Goal: Task Accomplishment & Management: Use online tool/utility

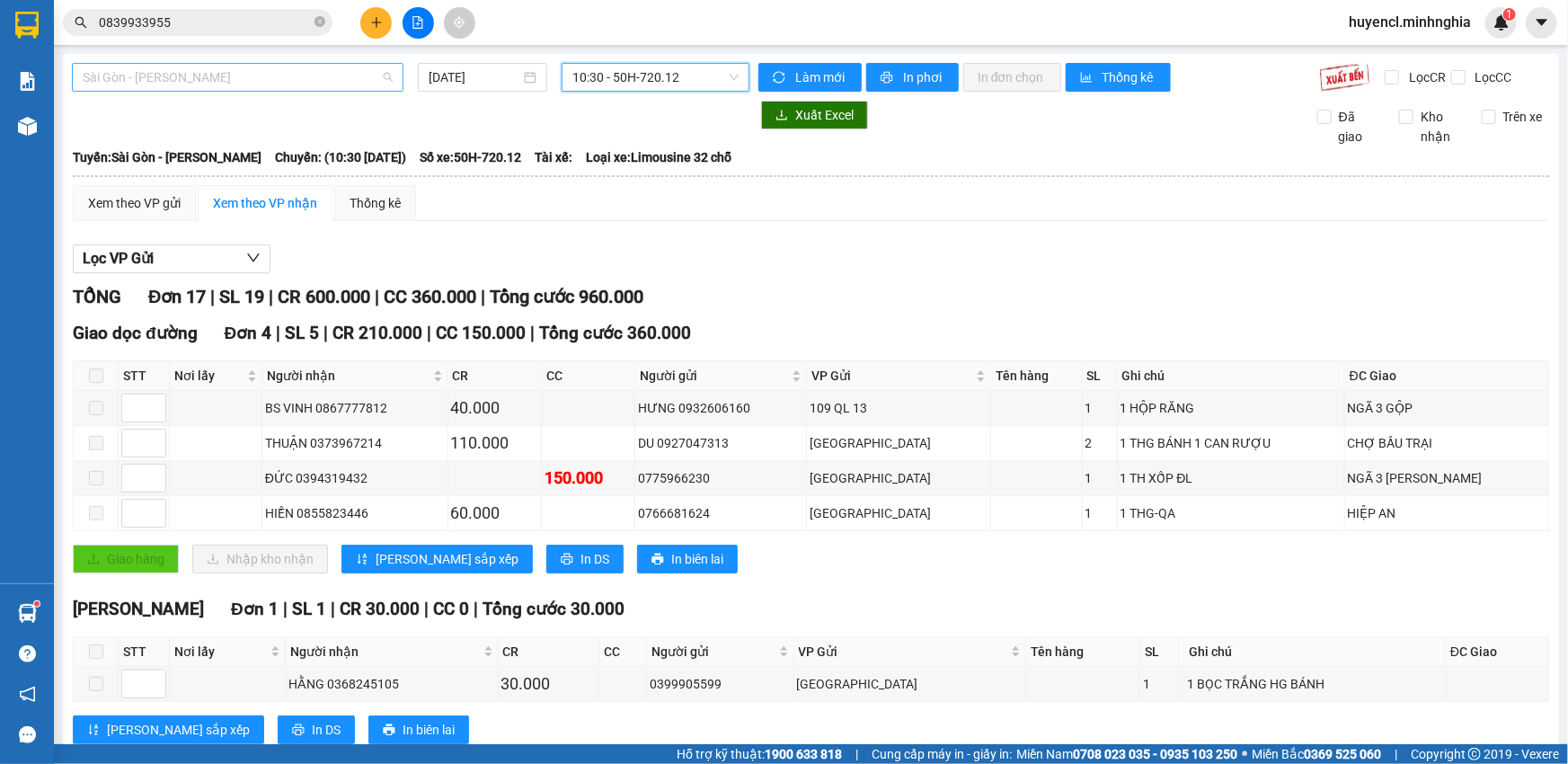
click at [336, 80] on span "Sài Gòn - [PERSON_NAME]" at bounding box center [238, 77] width 310 height 27
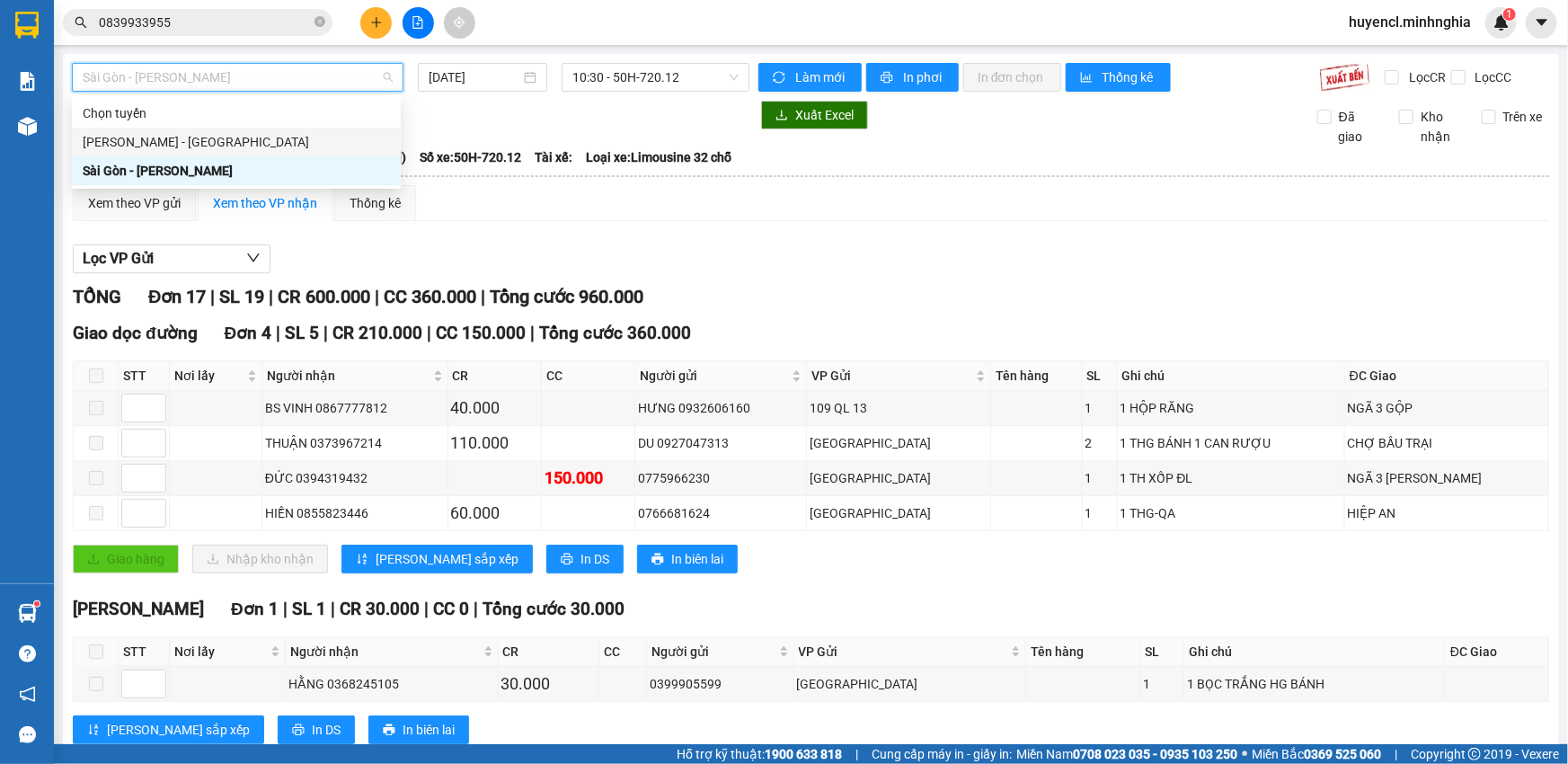
click at [286, 143] on div "[PERSON_NAME] - [GEOGRAPHIC_DATA]" at bounding box center [236, 142] width 307 height 20
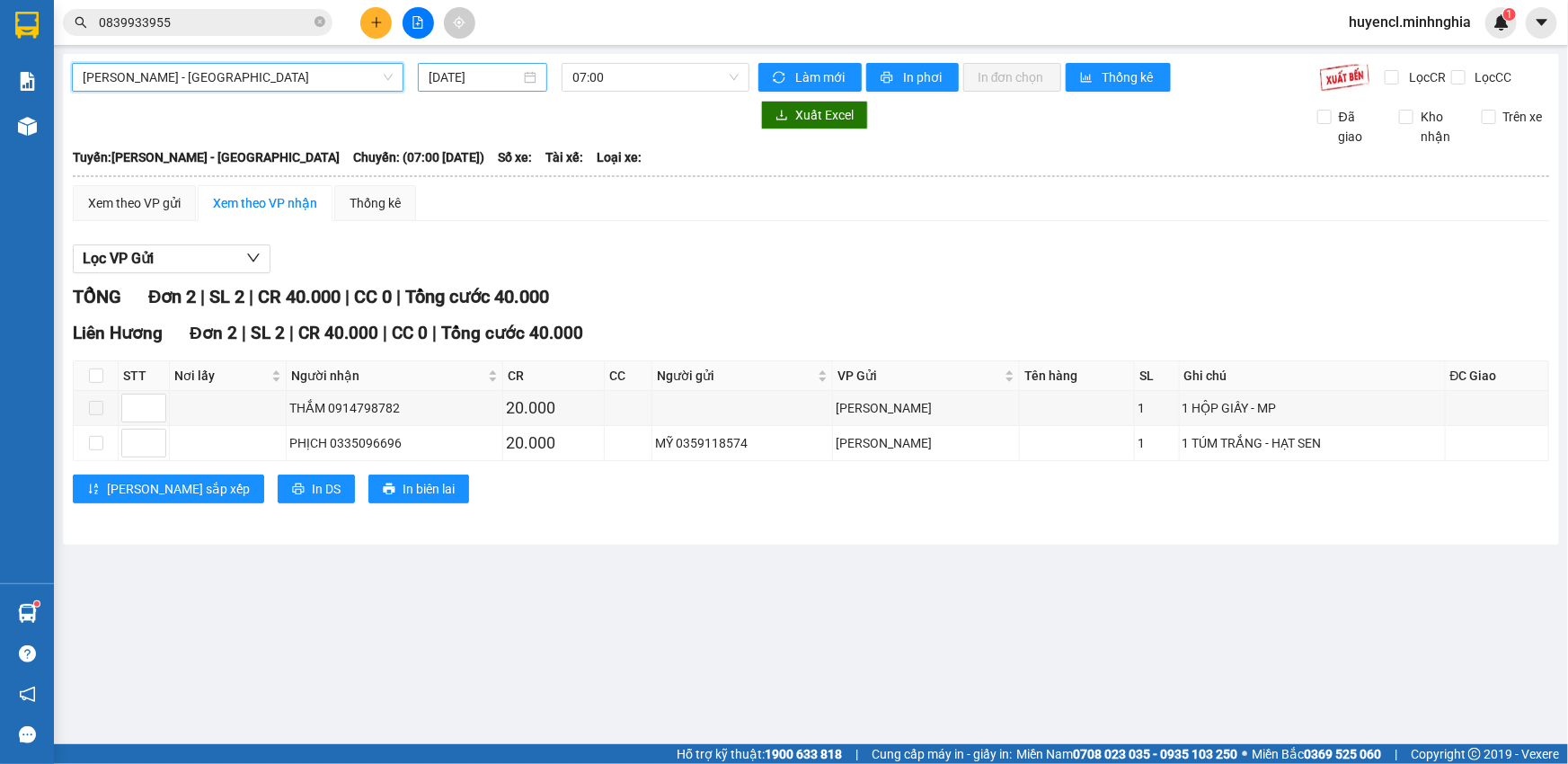
click at [537, 80] on div "[DATE]" at bounding box center [483, 77] width 130 height 29
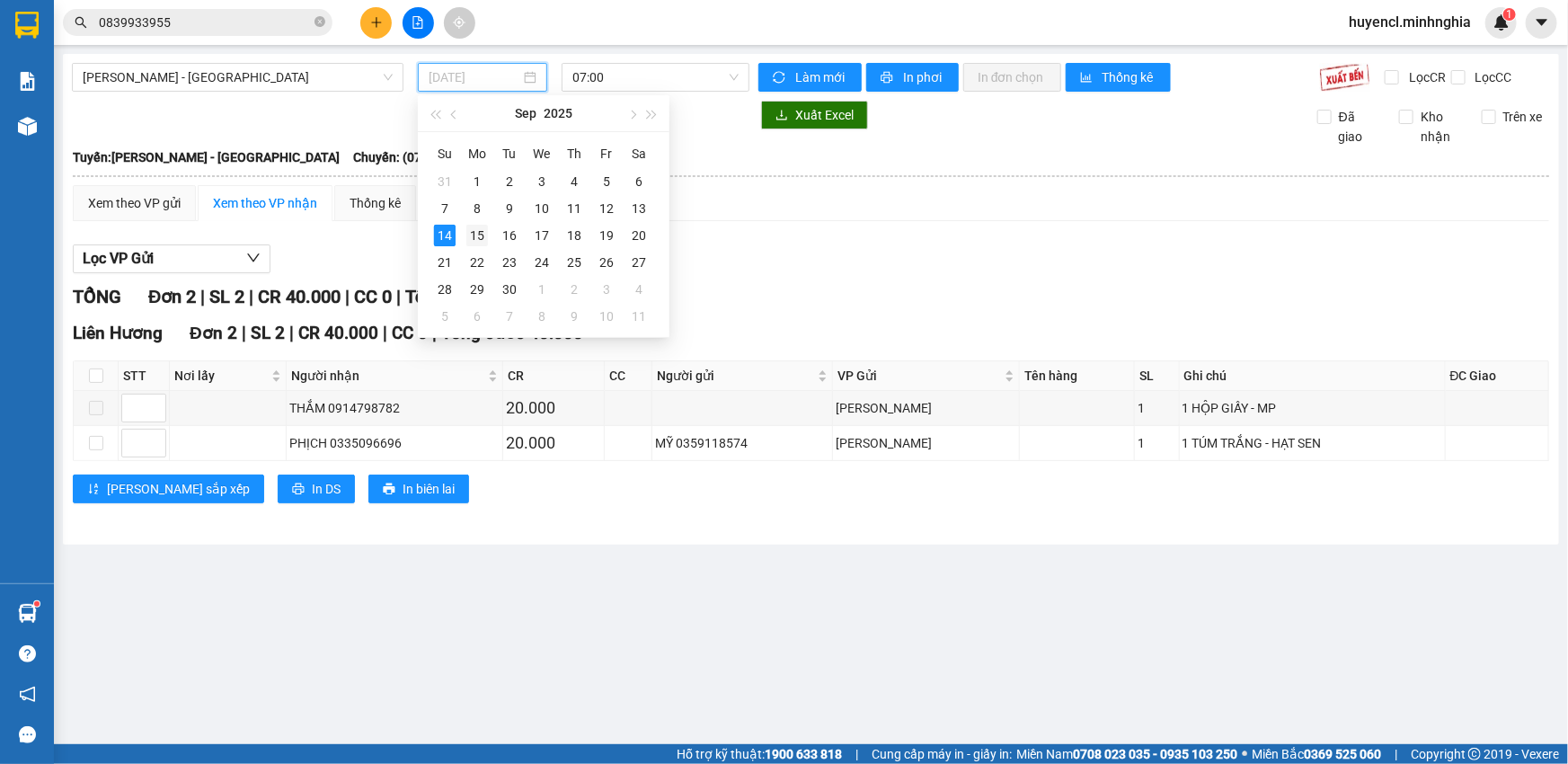
click at [472, 239] on div "15" at bounding box center [477, 235] width 22 height 22
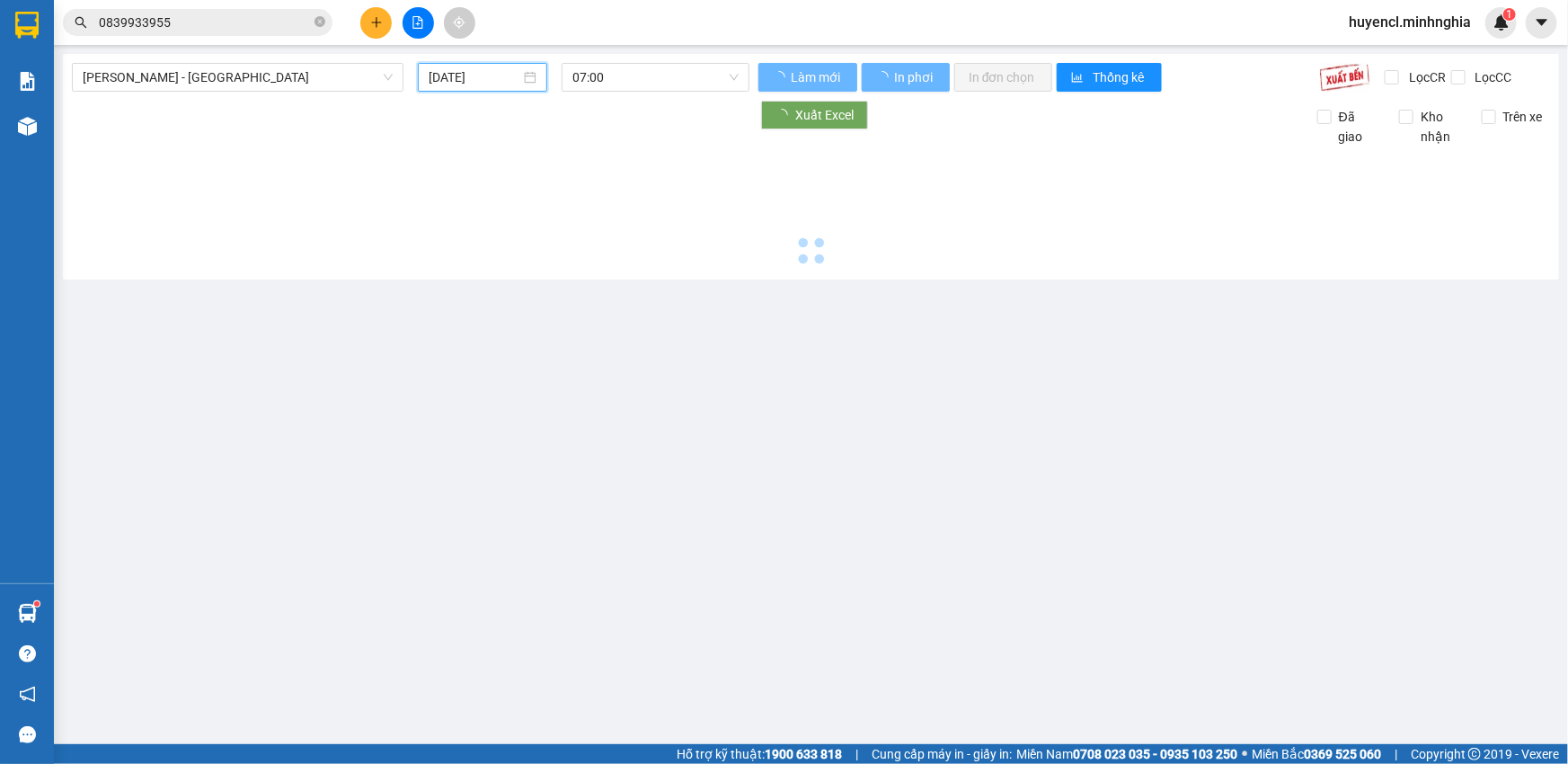
type input "[DATE]"
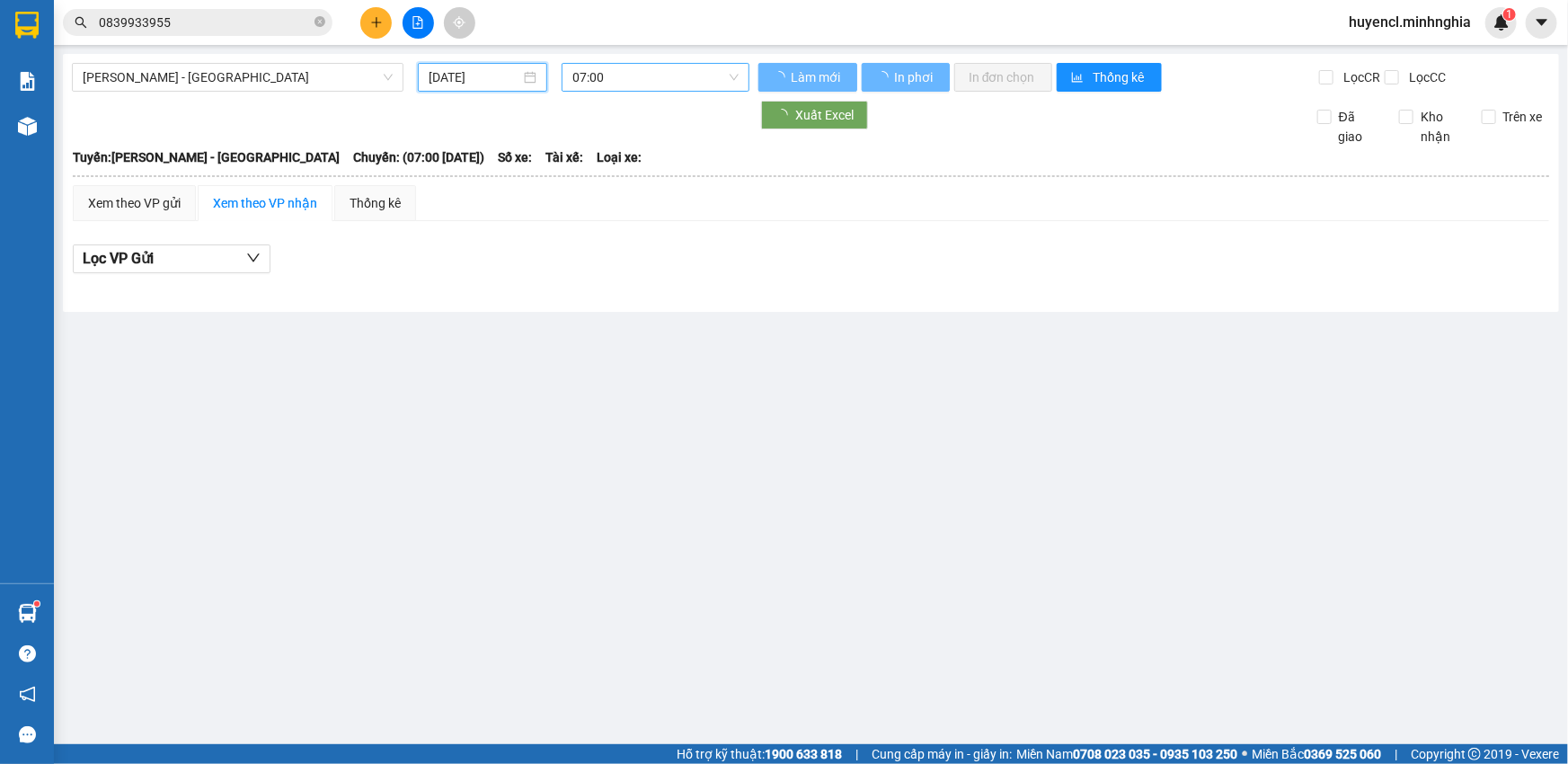
click at [649, 81] on span "07:00" at bounding box center [655, 77] width 166 height 27
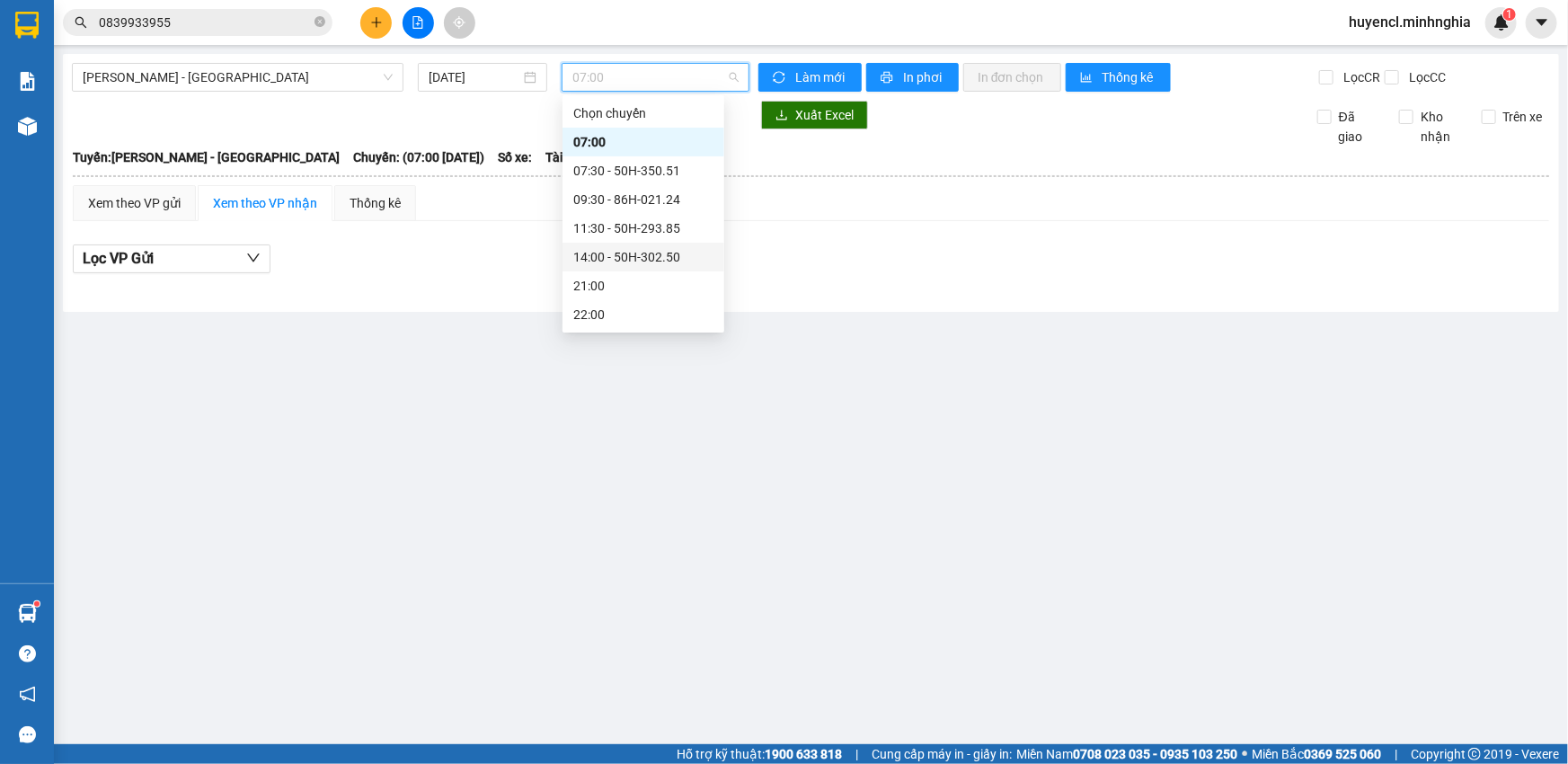
click at [217, 19] on input "0839933955" at bounding box center [205, 22] width 212 height 20
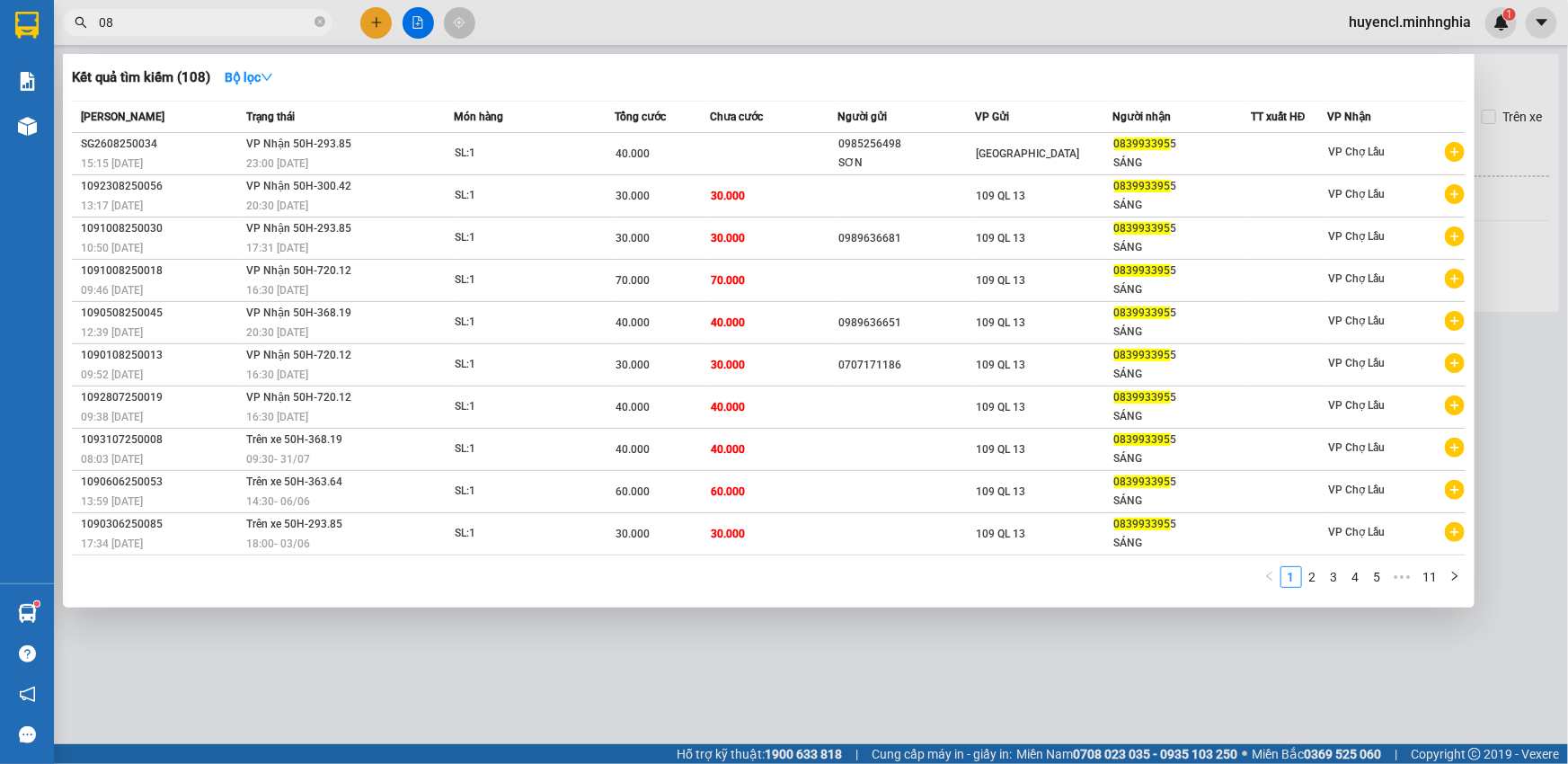
type input "0"
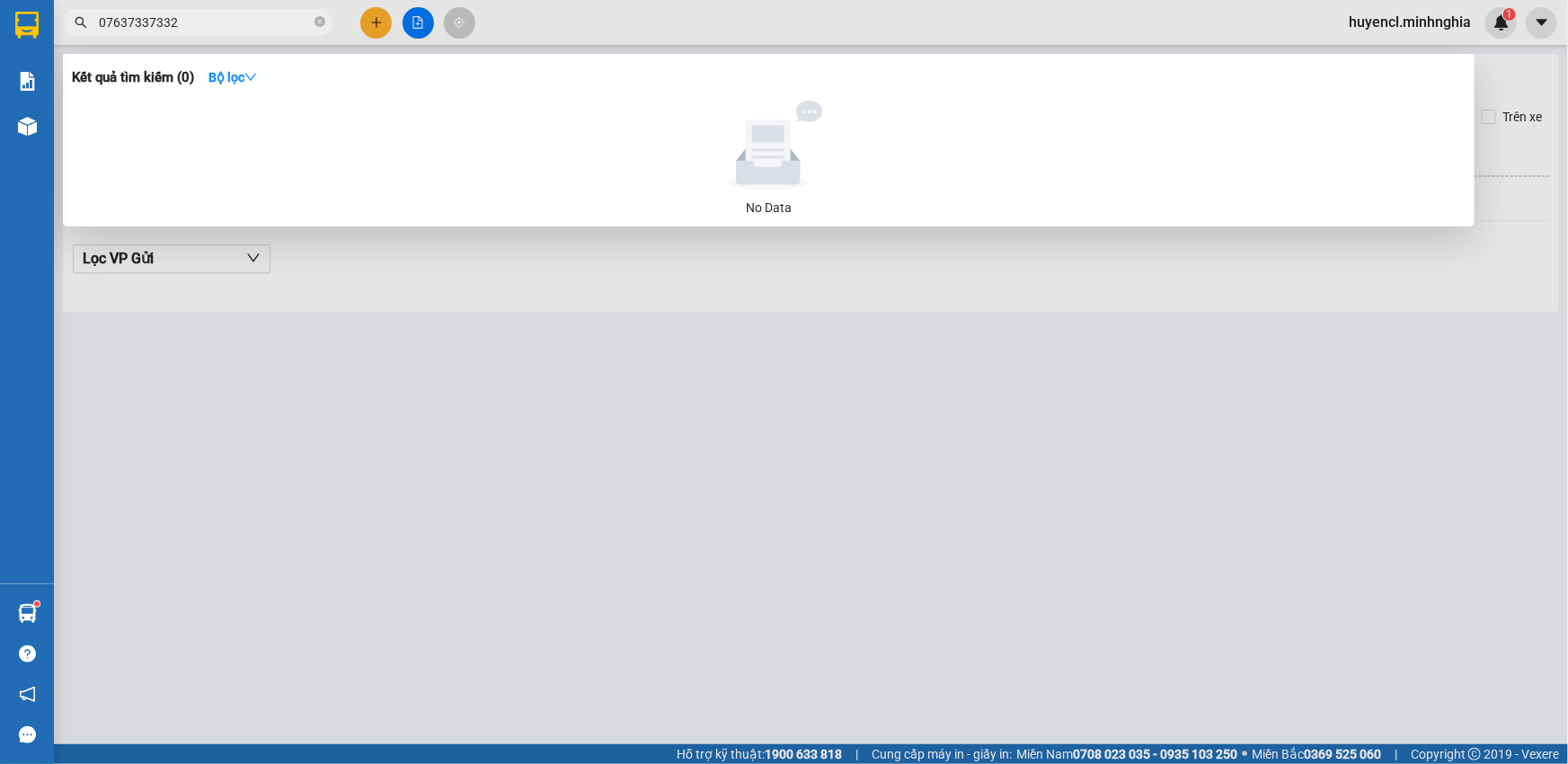
type input "0763733733"
click at [322, 22] on icon "close-circle" at bounding box center [319, 21] width 10 height 10
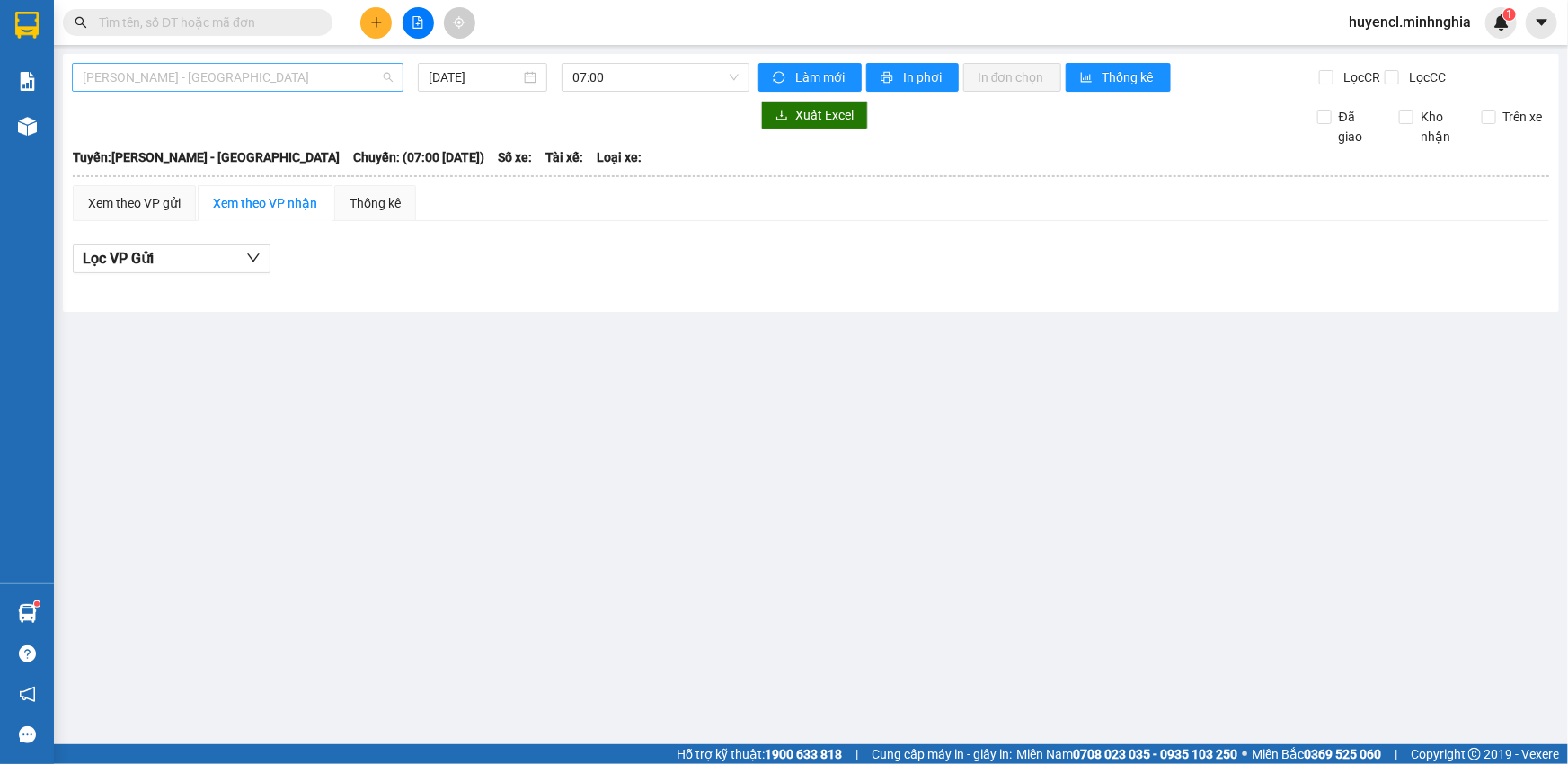
click at [305, 90] on span "[PERSON_NAME] - [GEOGRAPHIC_DATA]" at bounding box center [238, 77] width 310 height 27
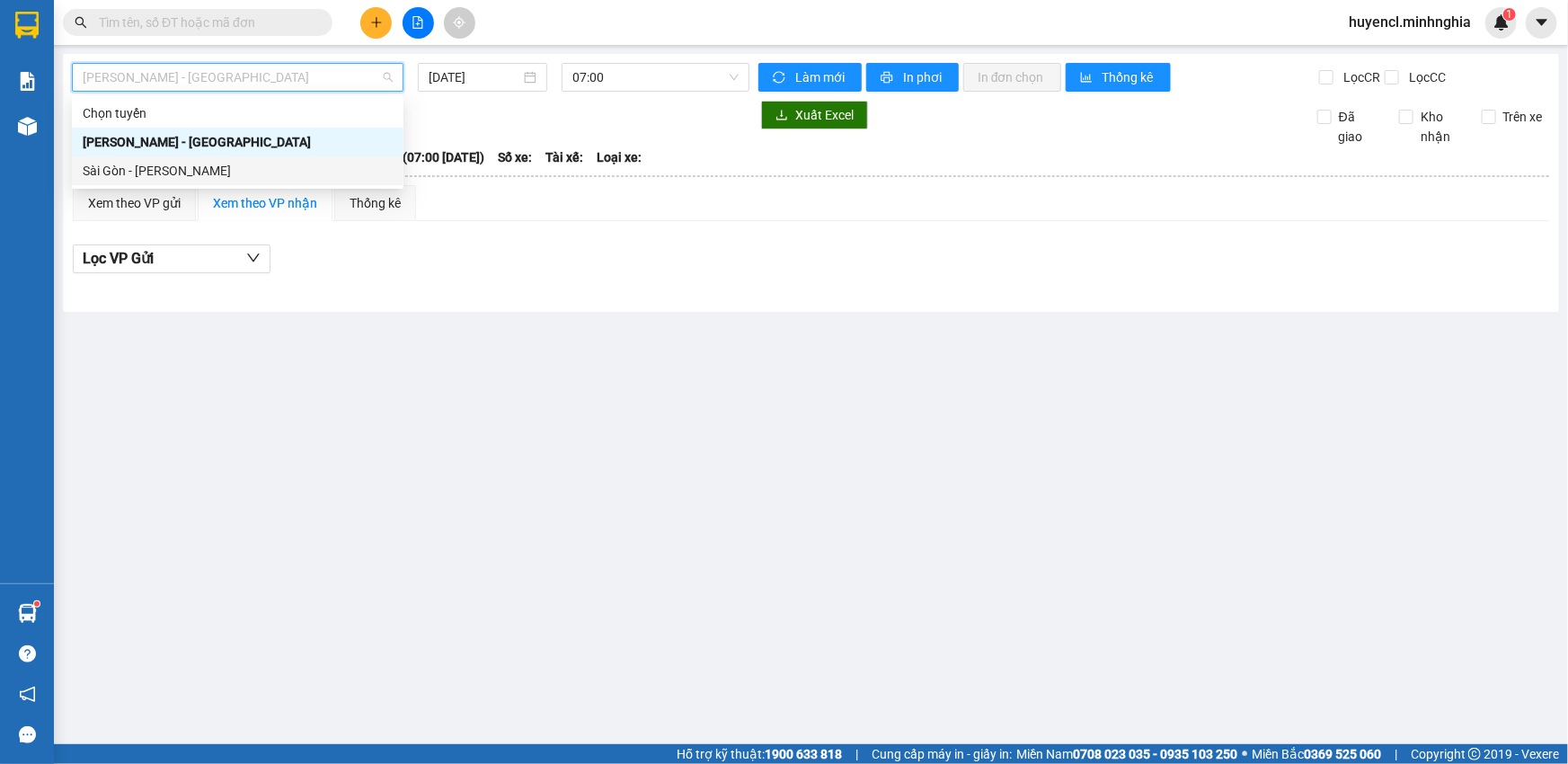
click at [230, 178] on div "Sài Gòn - [PERSON_NAME]" at bounding box center [238, 170] width 310 height 20
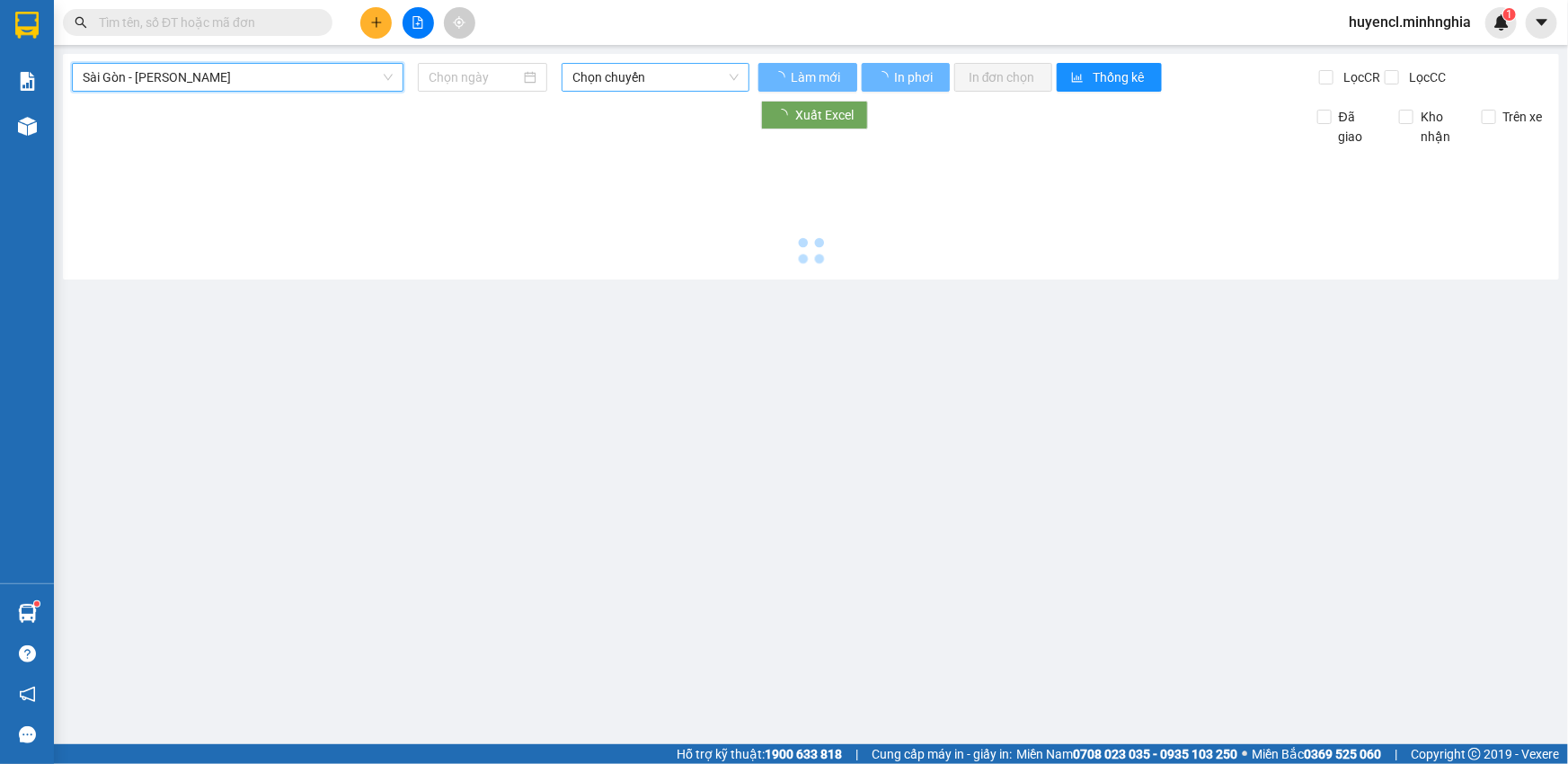
type input "[DATE]"
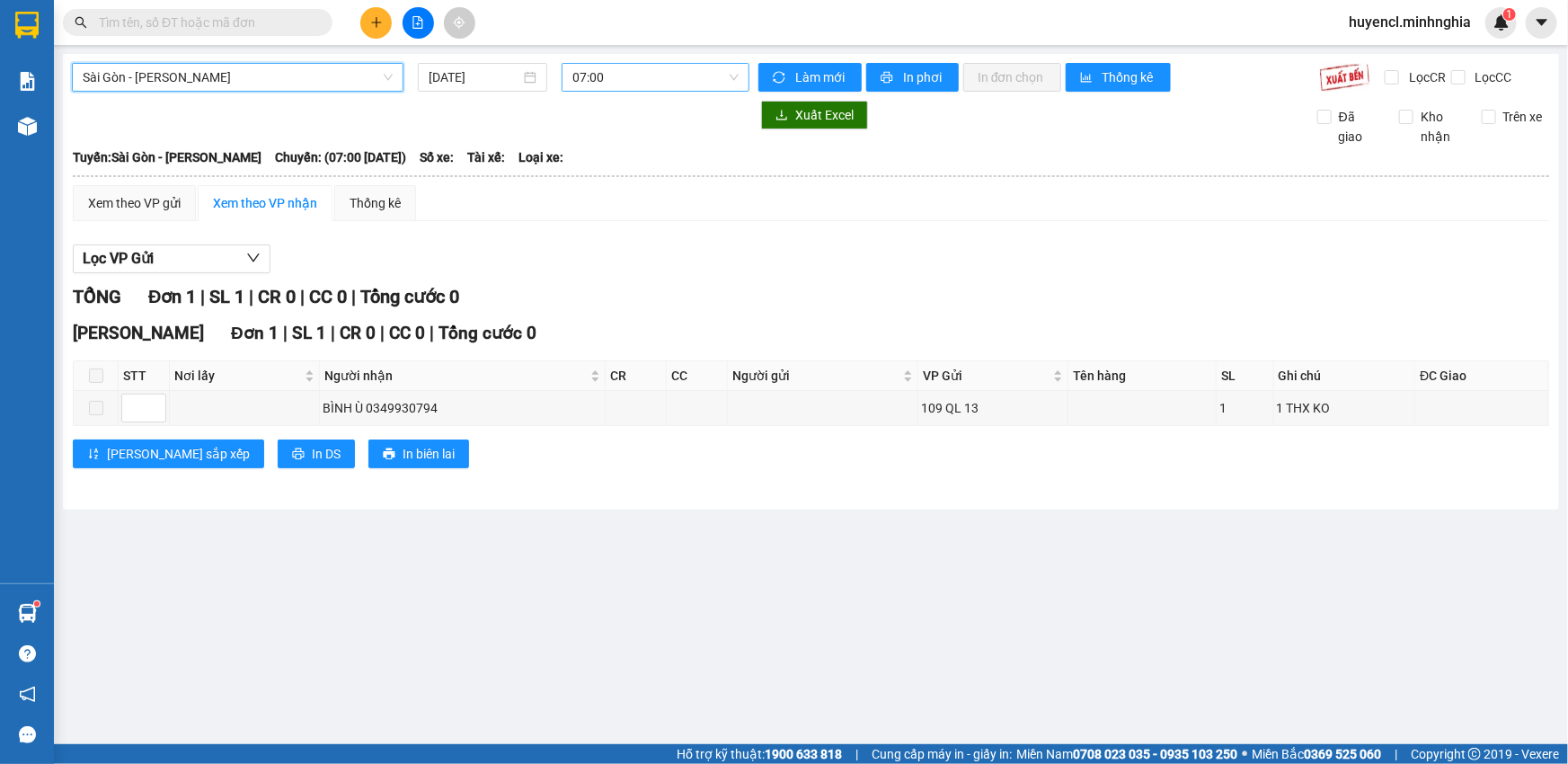
click at [699, 85] on span "07:00" at bounding box center [655, 77] width 166 height 27
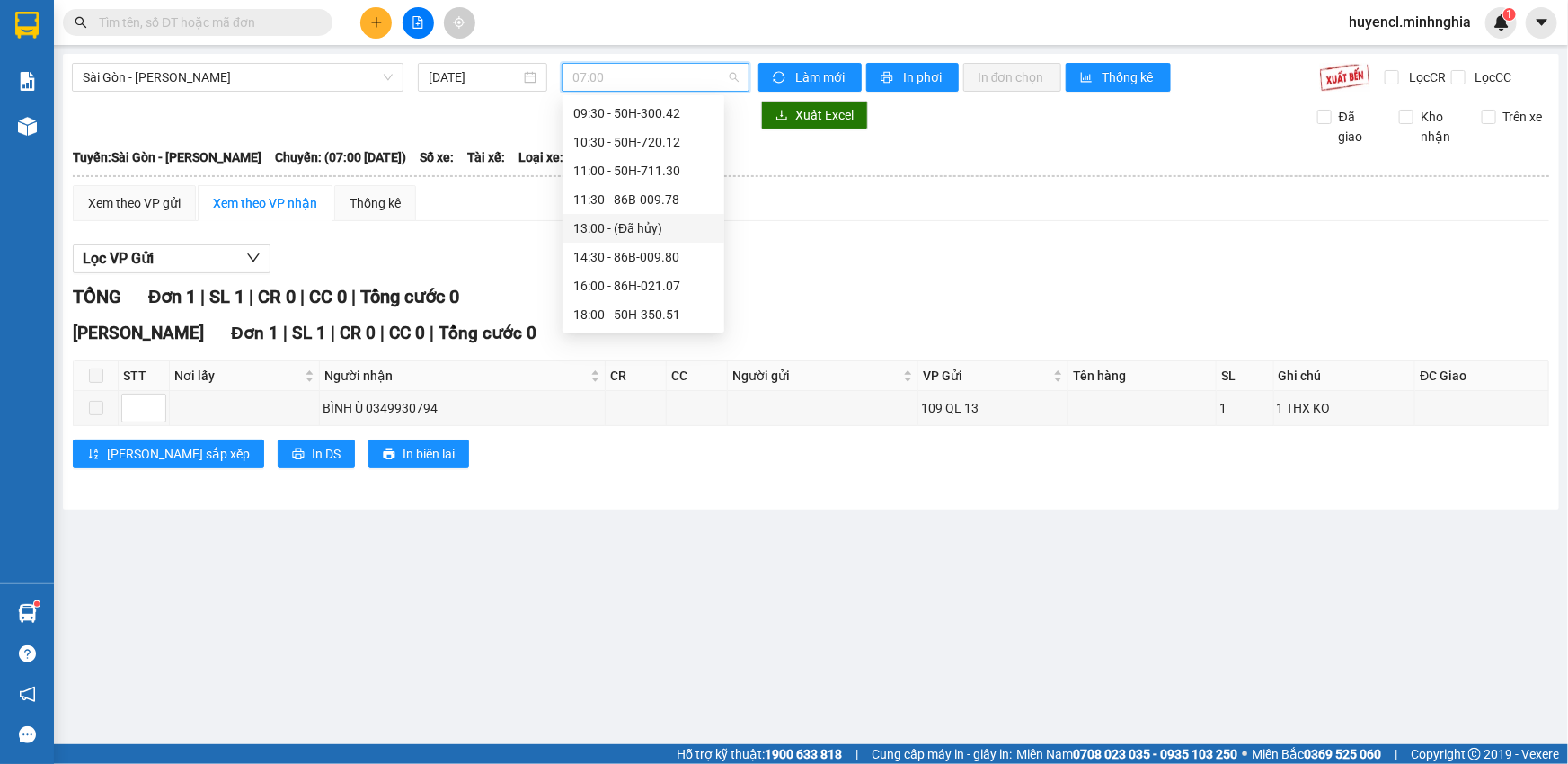
scroll to position [110, 0]
click at [655, 259] on div "16:00 - 86H-021.07" at bounding box center [643, 262] width 140 height 20
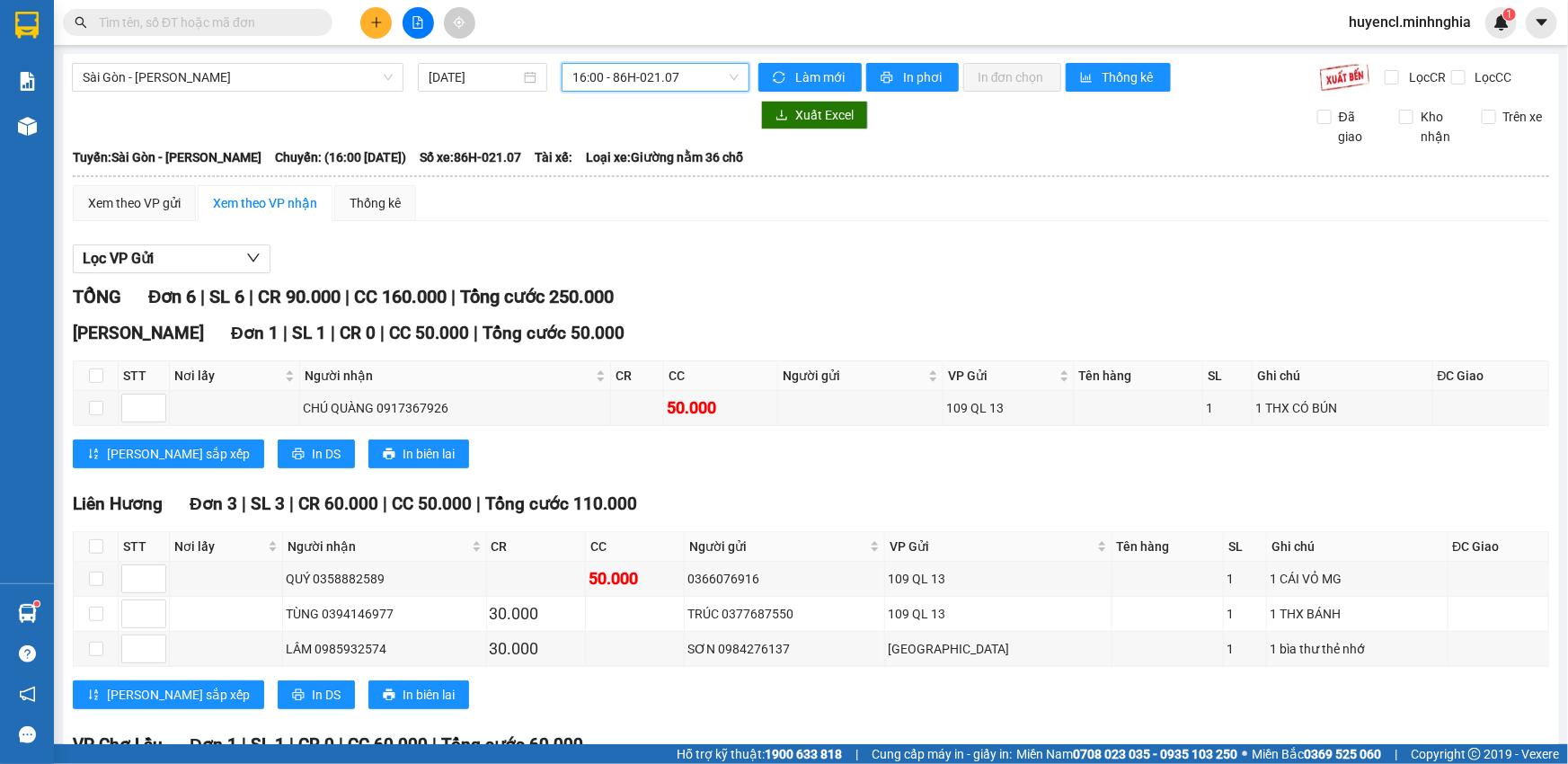
click at [678, 82] on span "16:00 - 86H-021.07" at bounding box center [655, 77] width 166 height 27
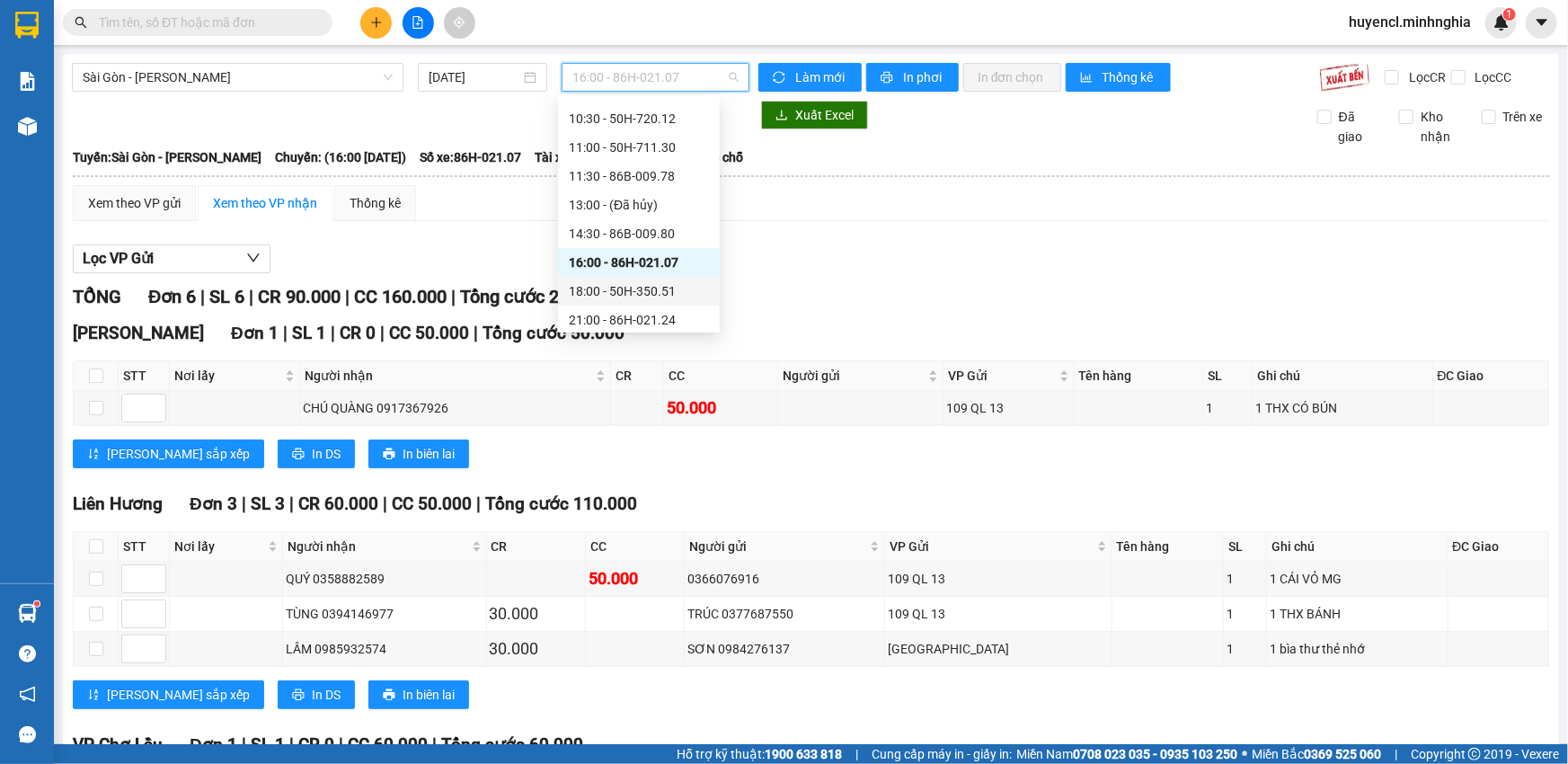
click at [660, 299] on div "18:00 - 50H-350.51" at bounding box center [639, 290] width 140 height 20
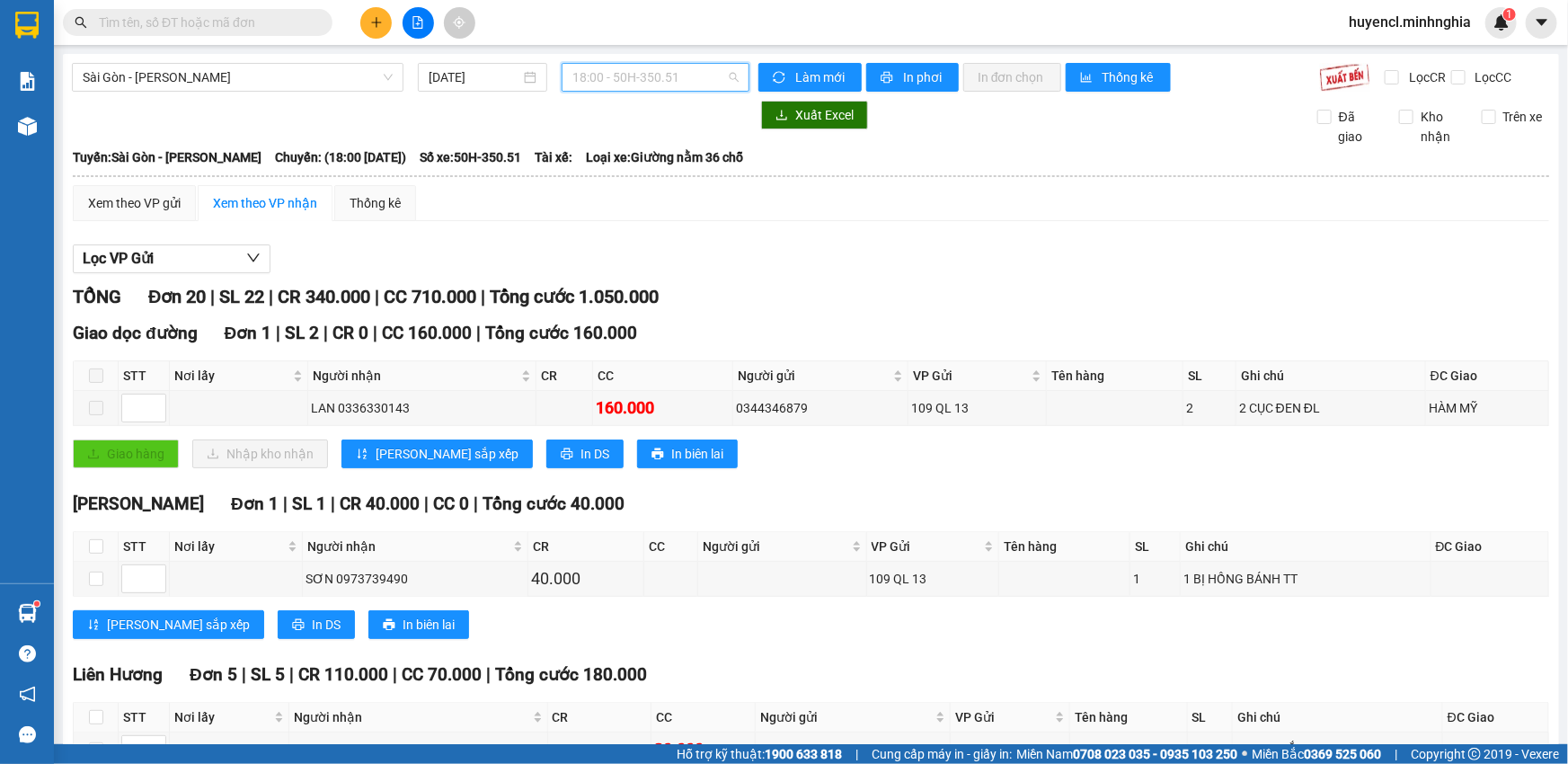
click at [695, 83] on span "18:00 - 50H-350.51" at bounding box center [655, 77] width 166 height 27
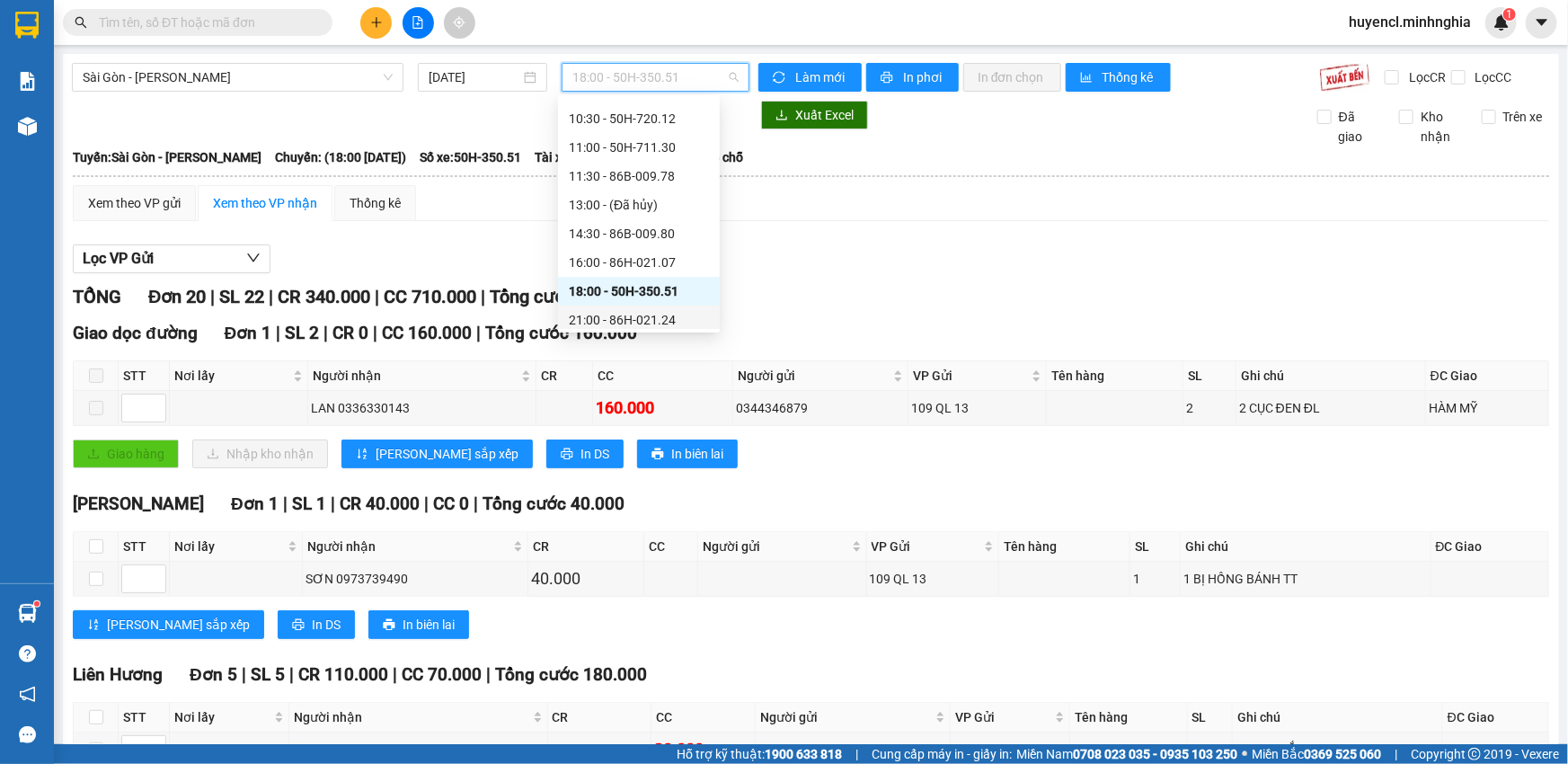
click at [664, 322] on div "21:00 - 86H-021.24" at bounding box center [639, 320] width 140 height 20
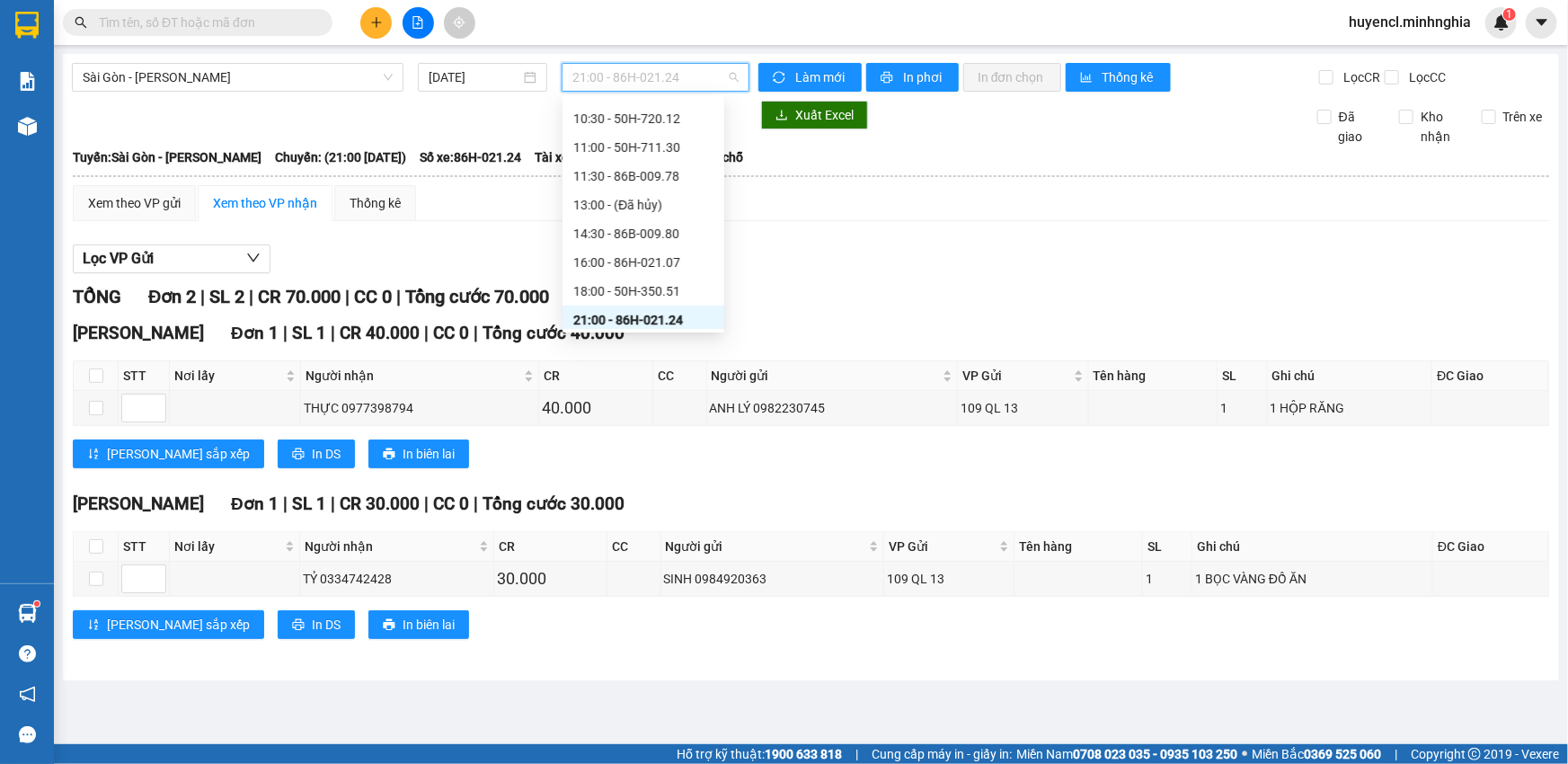
scroll to position [115, 0]
click at [640, 82] on span "21:00 - 86H-021.24" at bounding box center [655, 77] width 166 height 27
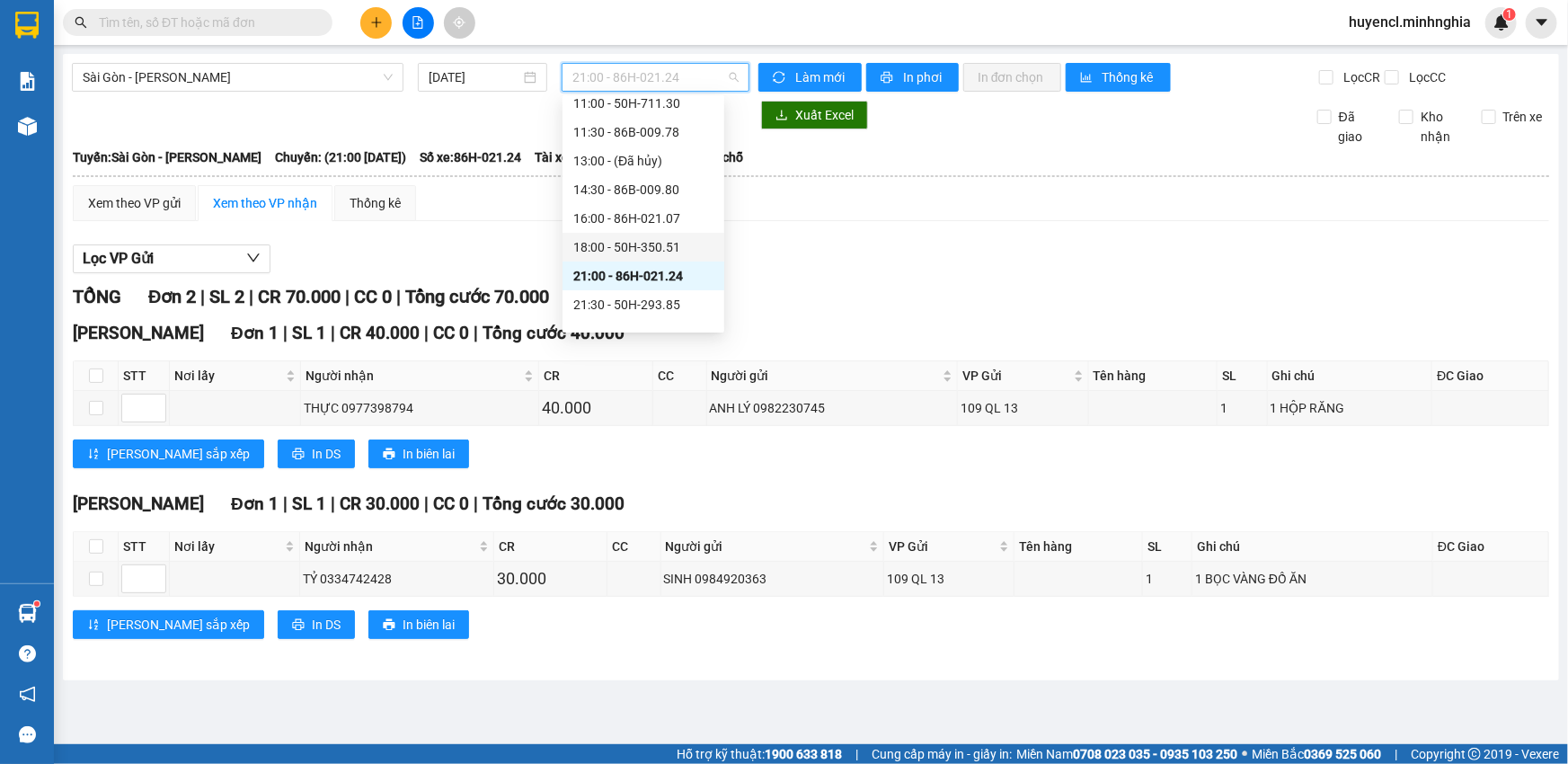
scroll to position [172, 0]
click at [638, 277] on div "21:30 - 50H-293.85" at bounding box center [643, 287] width 140 height 20
